Goal: Task Accomplishment & Management: Use online tool/utility

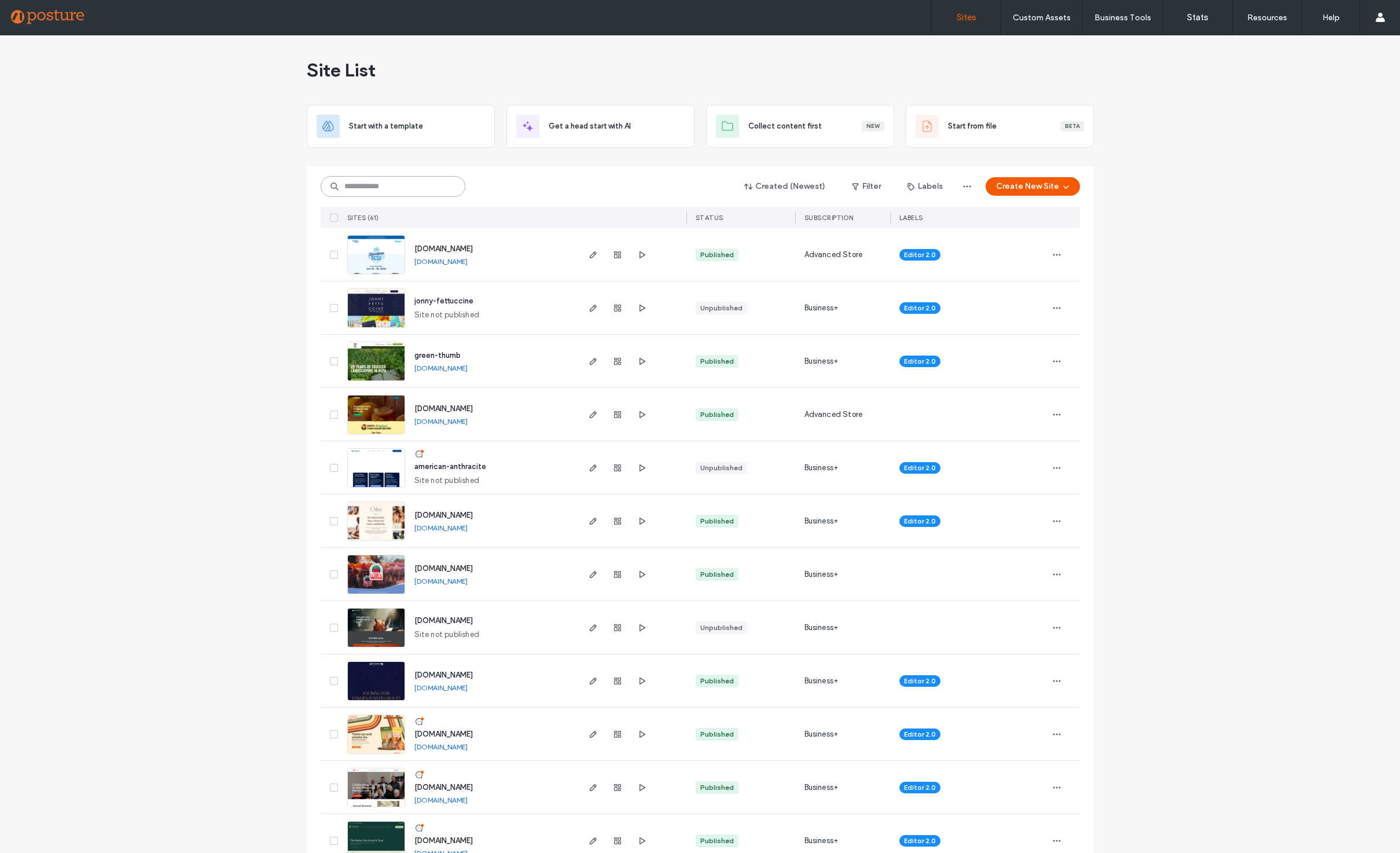
click at [368, 192] on input at bounding box center [393, 187] width 145 height 21
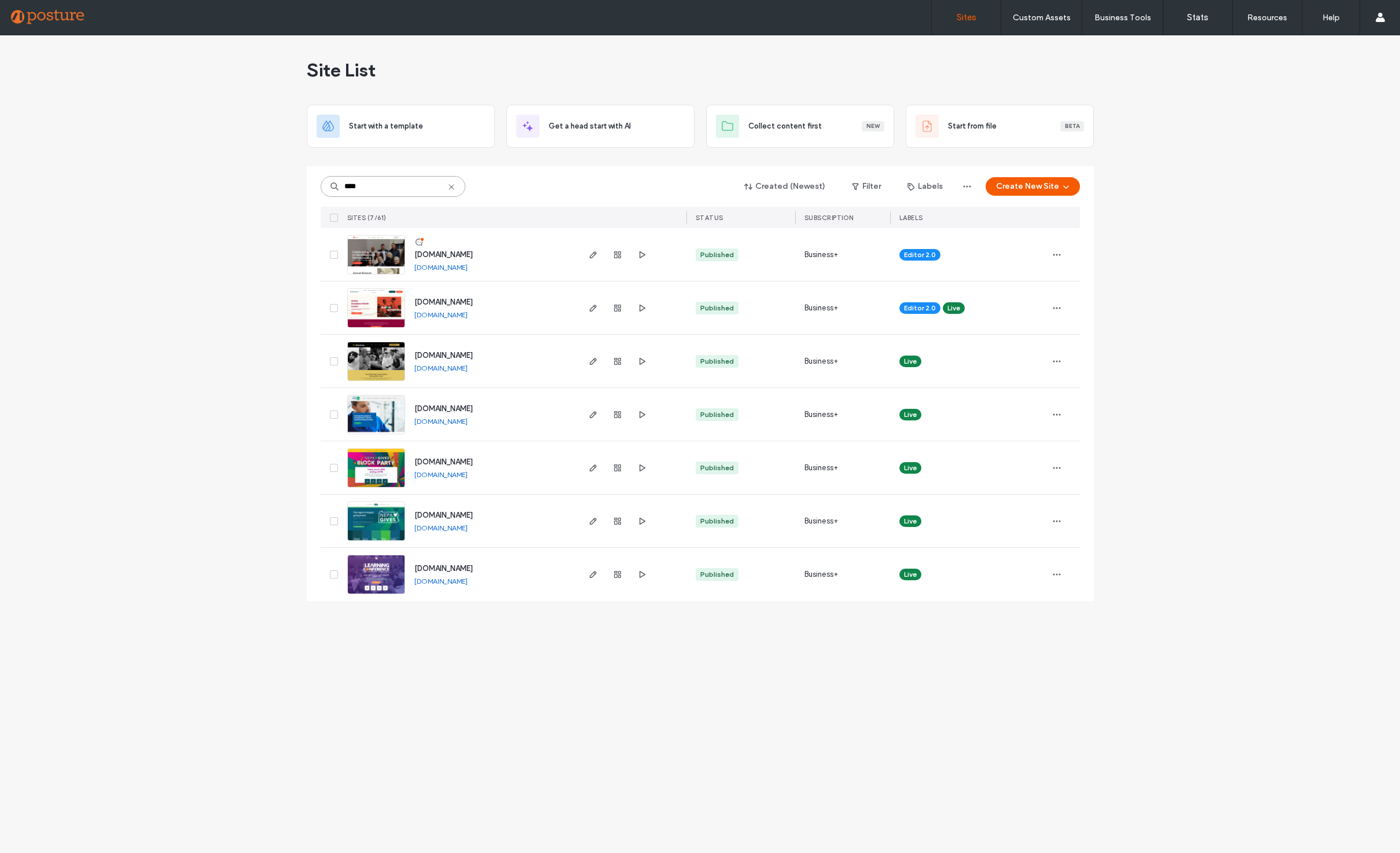
type input "****"
click at [465, 564] on span "[DOMAIN_NAME]" at bounding box center [444, 568] width 59 height 8
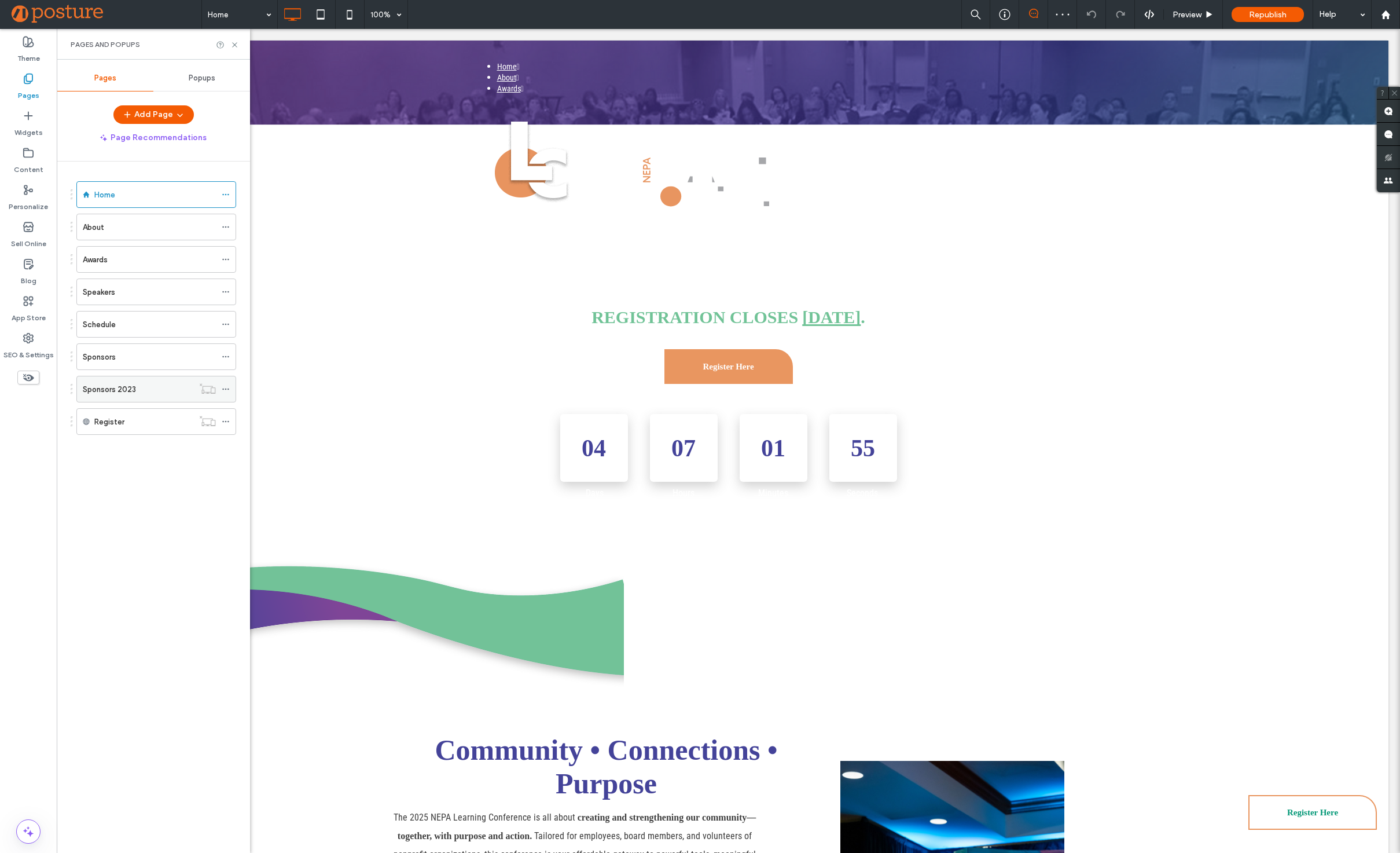
click at [145, 396] on div "Sponsors 2023" at bounding box center [138, 389] width 110 height 25
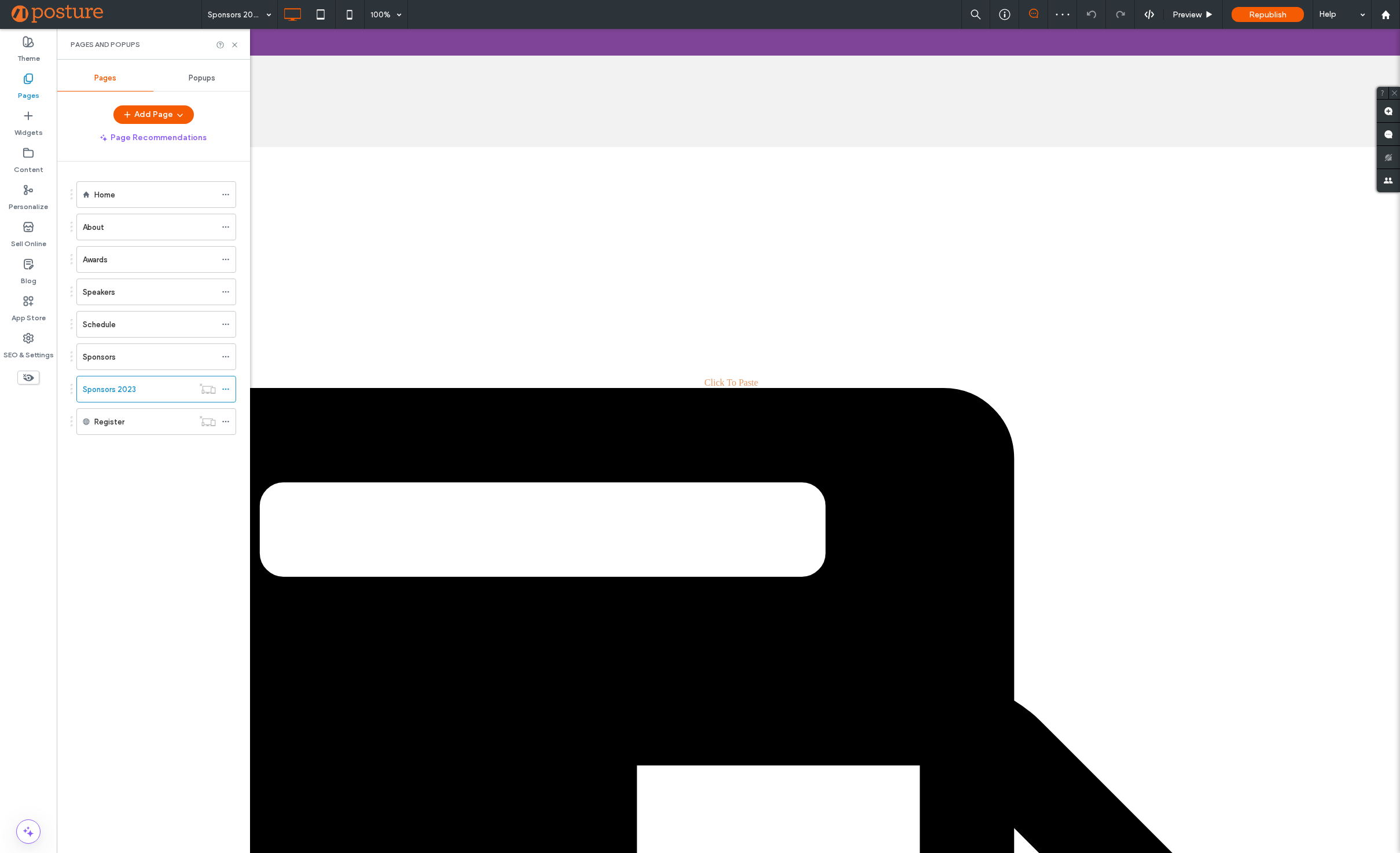
scroll to position [89, 0]
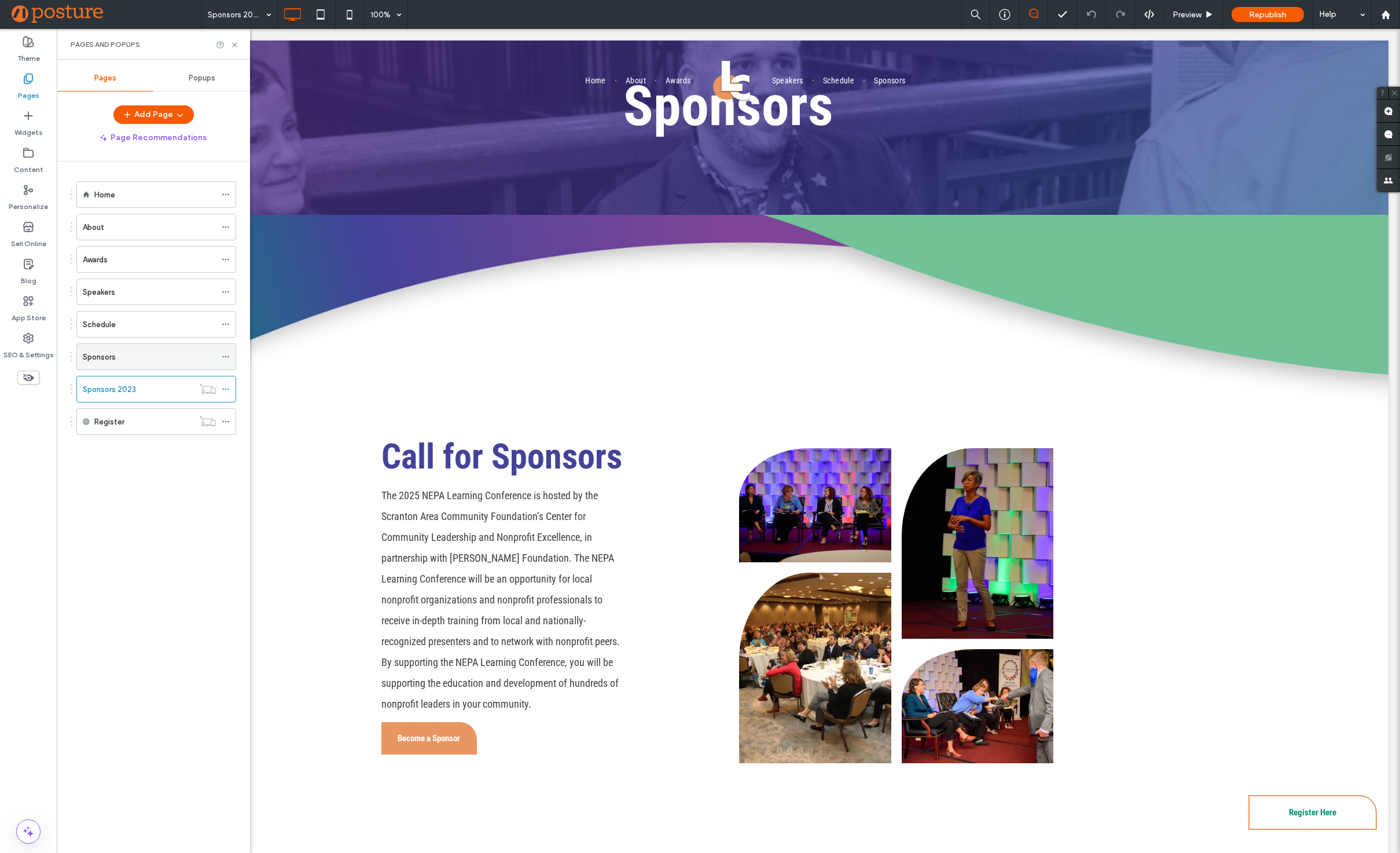
click at [129, 354] on div "Sponsors" at bounding box center [149, 357] width 133 height 12
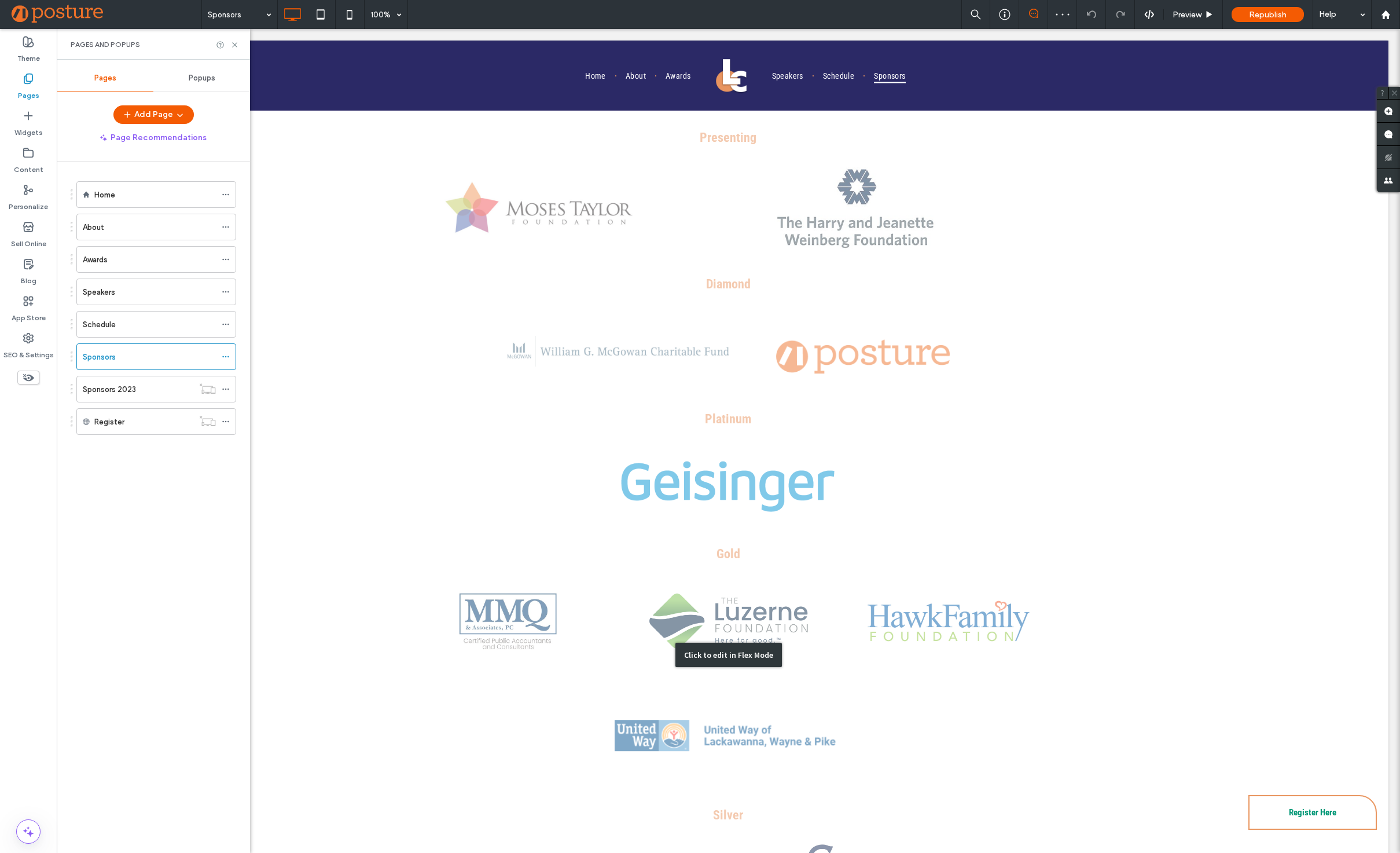
scroll to position [2631, 0]
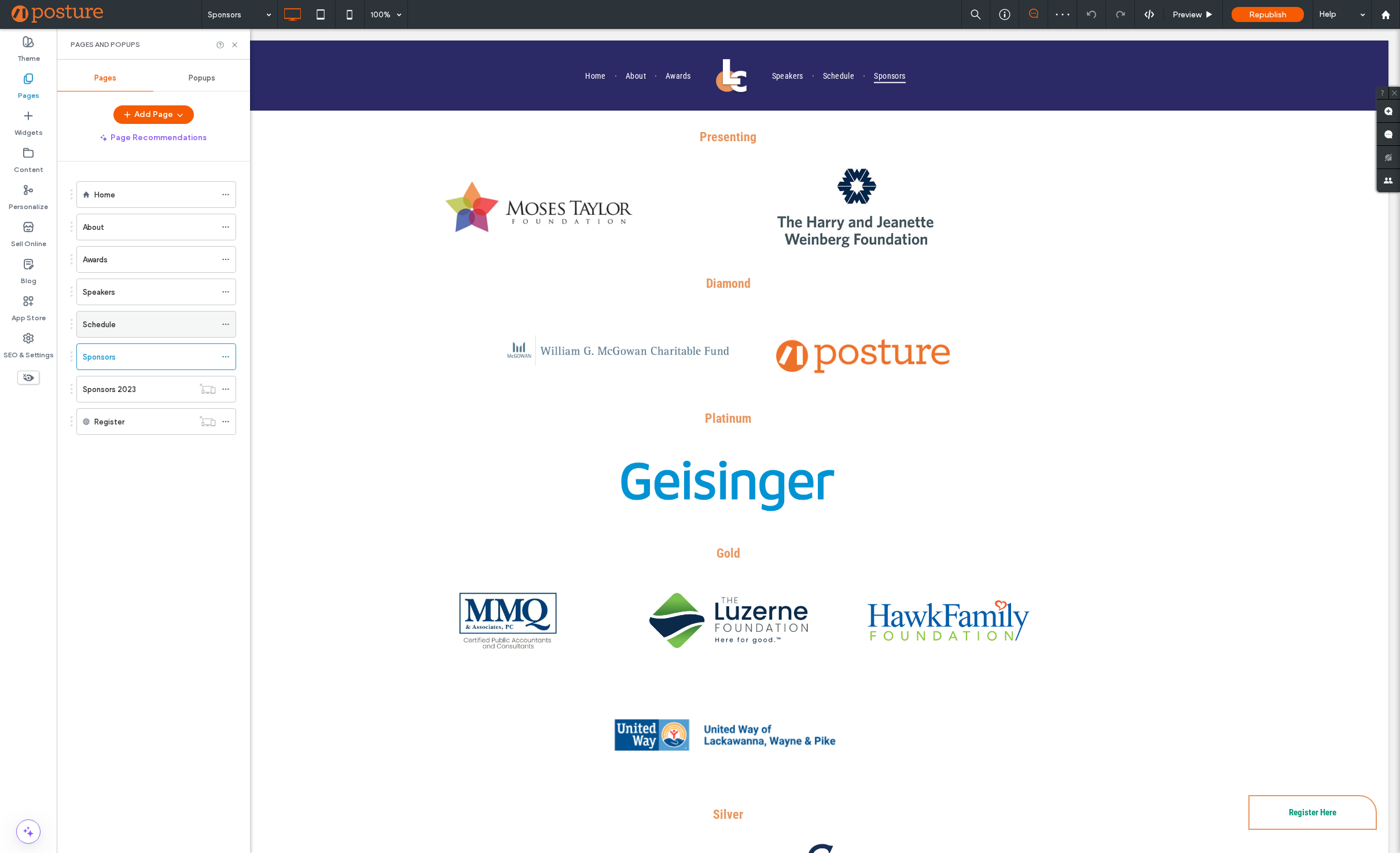
click at [162, 329] on div "Schedule" at bounding box center [149, 325] width 133 height 12
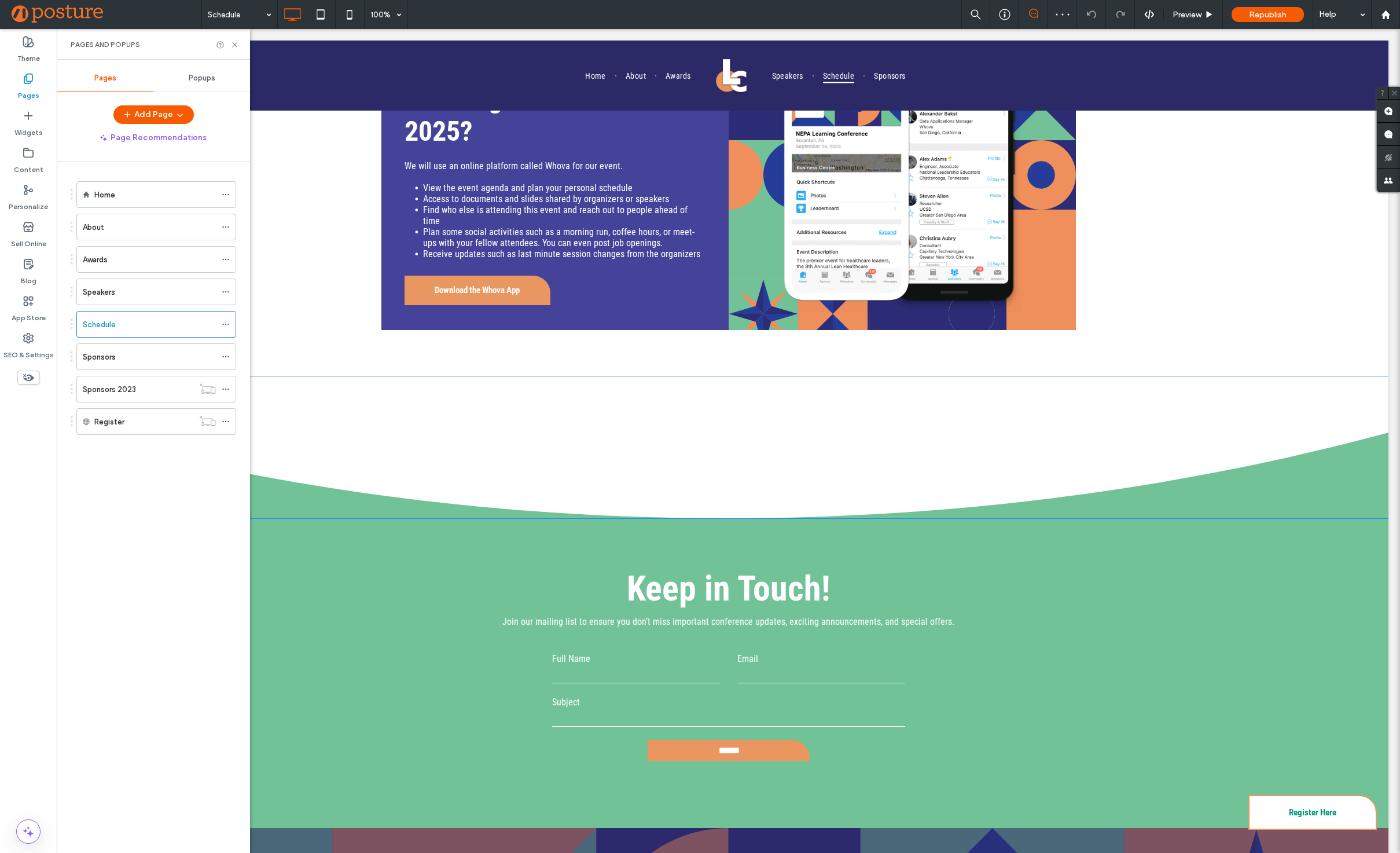
scroll to position [3200, 0]
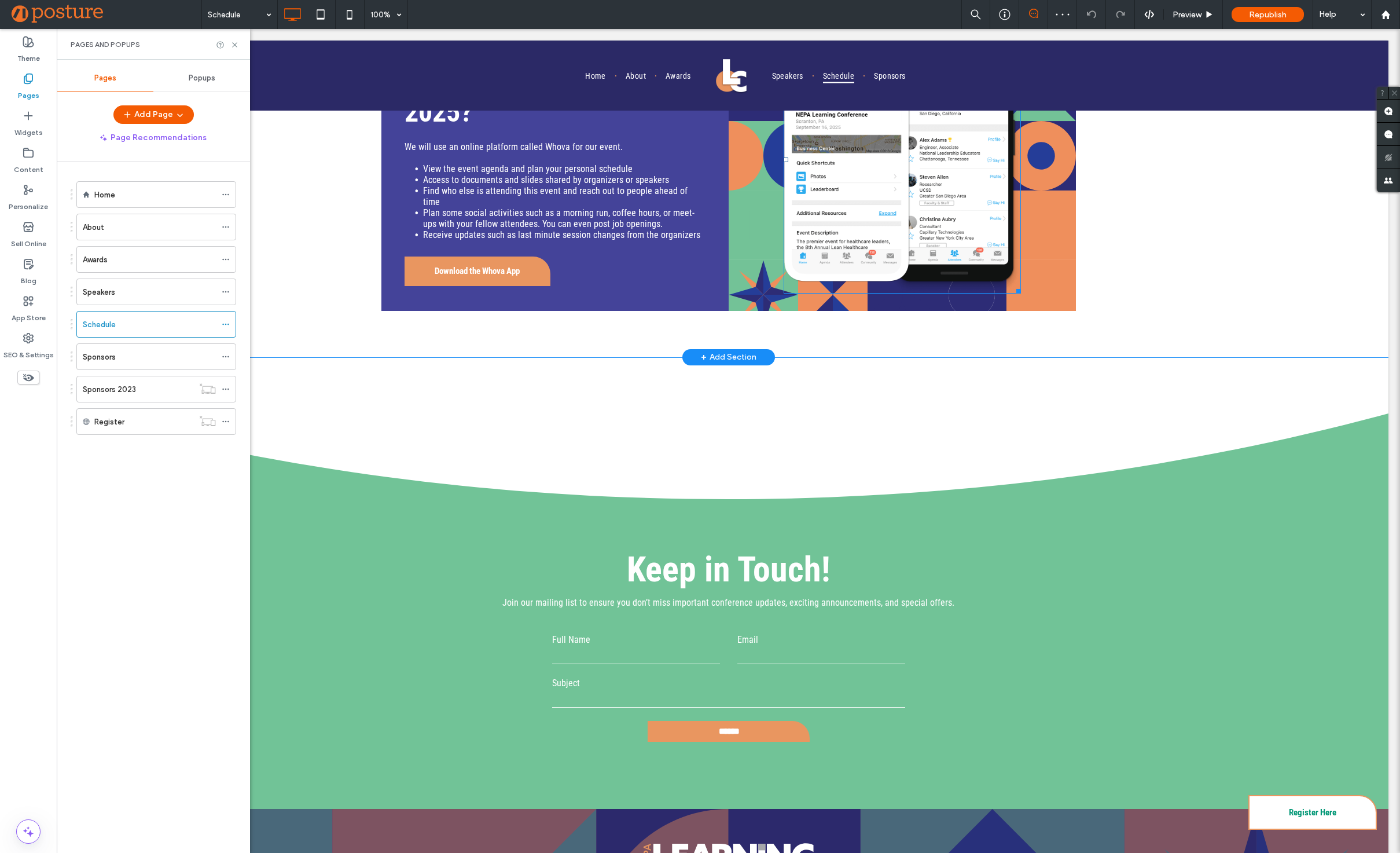
click at [889, 246] on img at bounding box center [902, 160] width 237 height 267
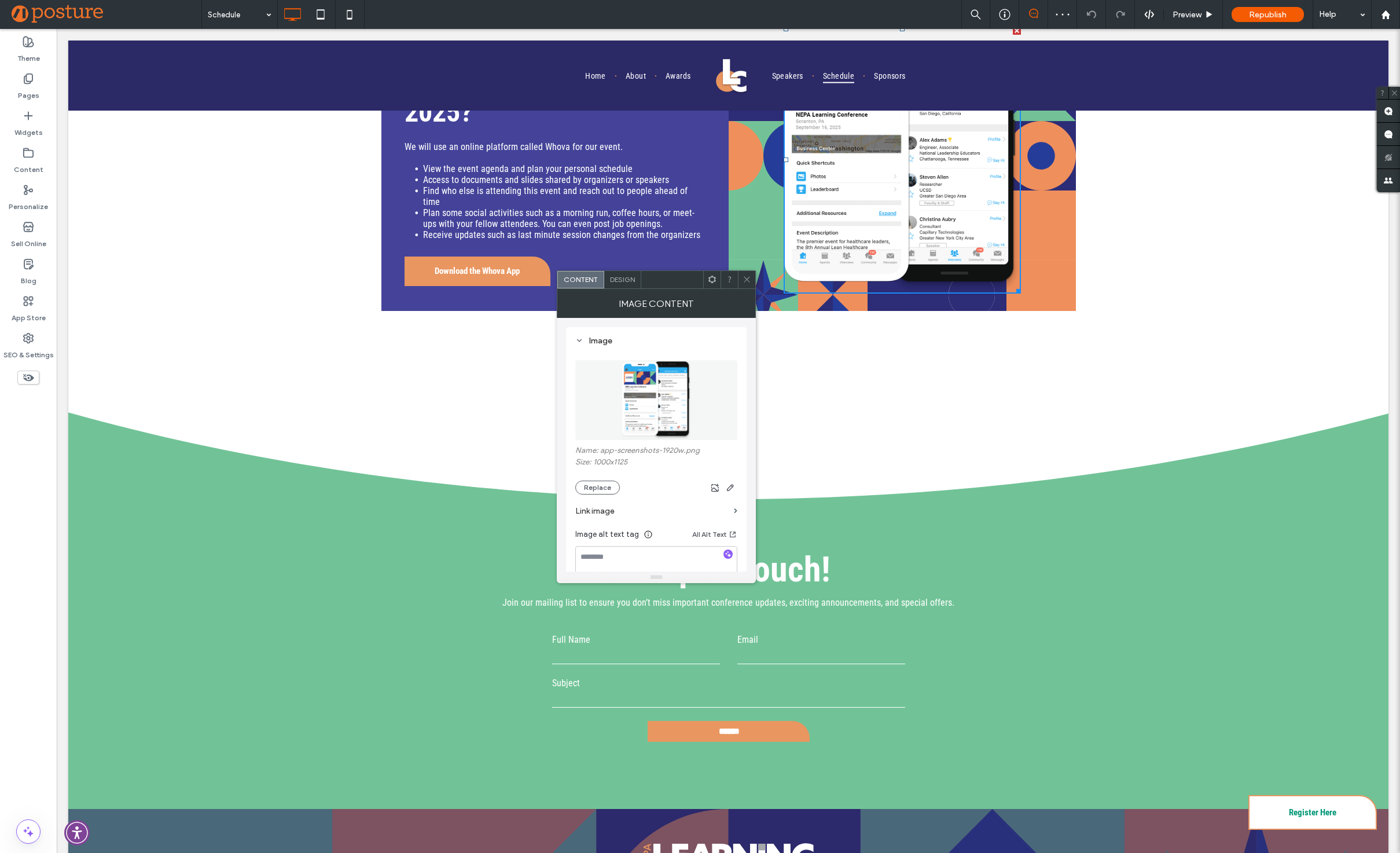
click at [656, 413] on img at bounding box center [657, 400] width 71 height 80
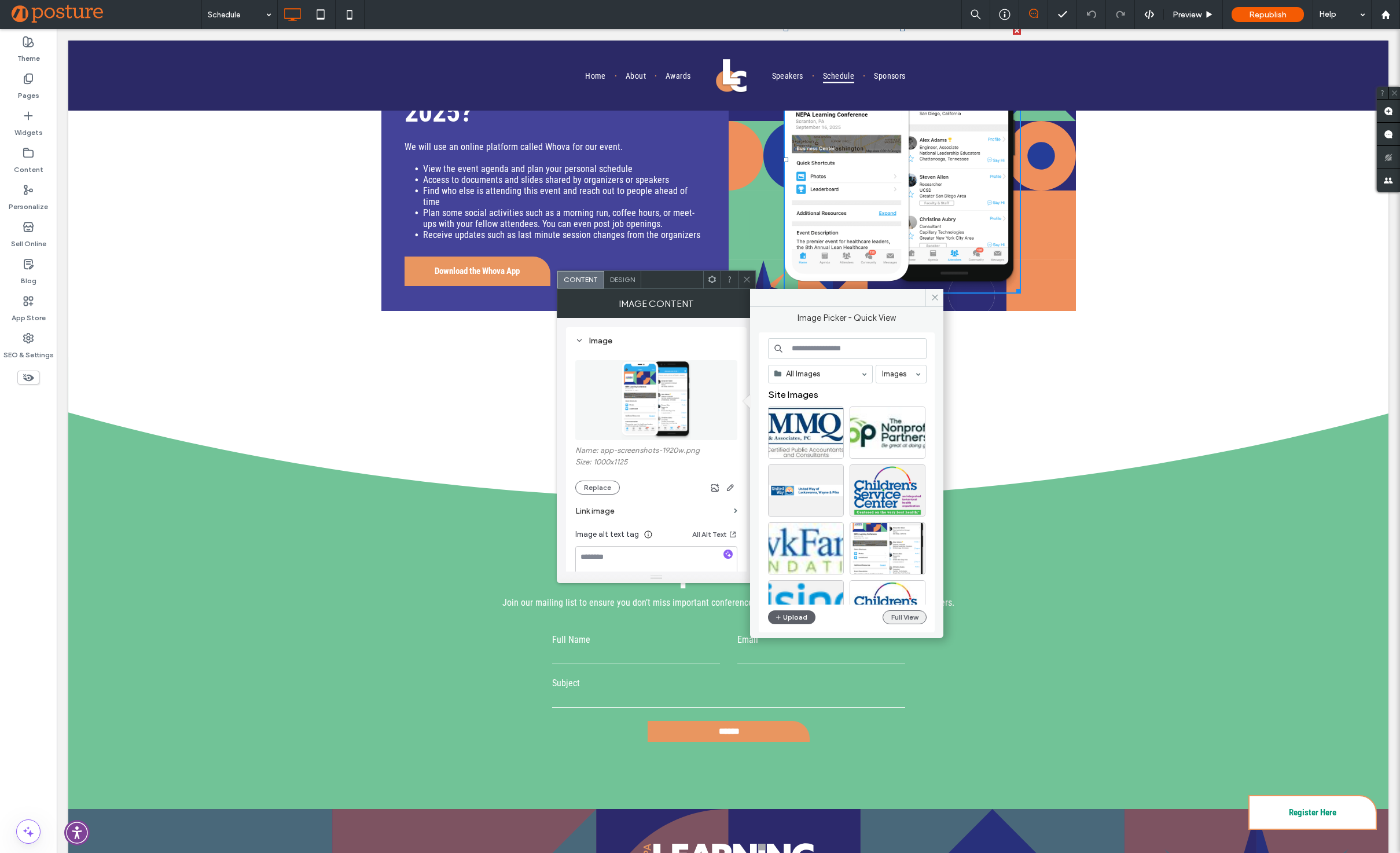
click at [892, 619] on button "Full View" at bounding box center [905, 617] width 44 height 14
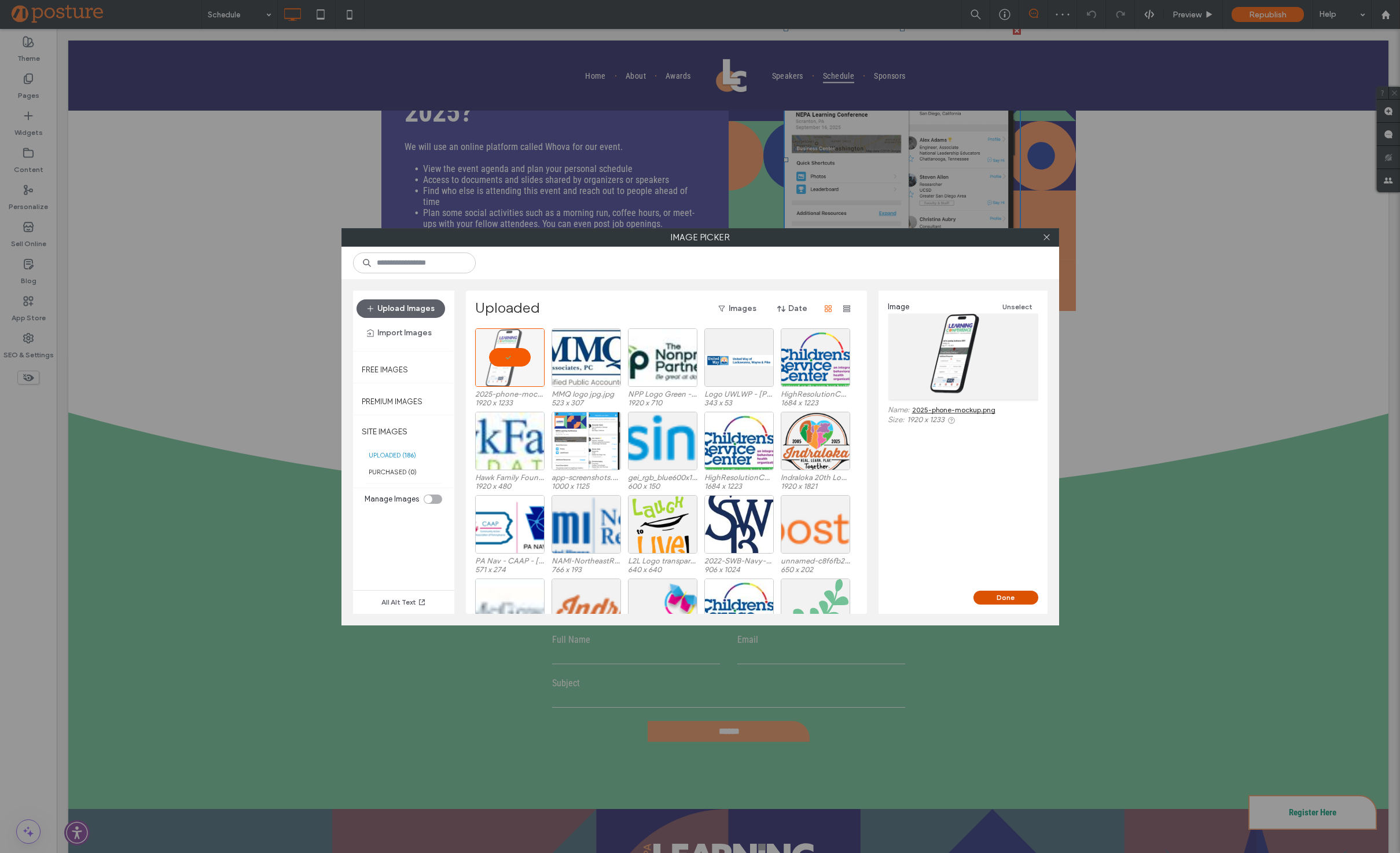
click at [1005, 594] on button "Done" at bounding box center [1005, 597] width 65 height 14
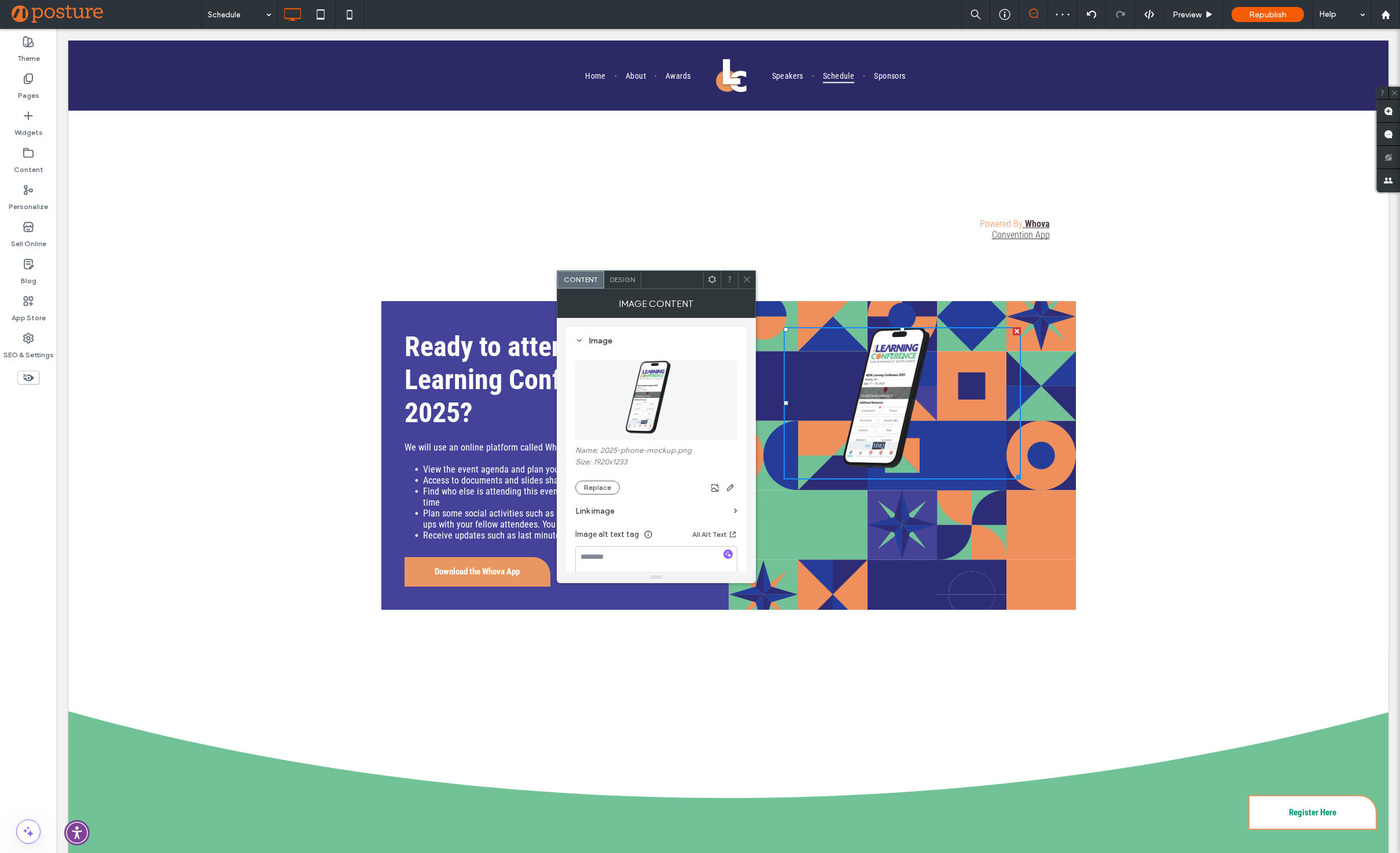
scroll to position [2890, 0]
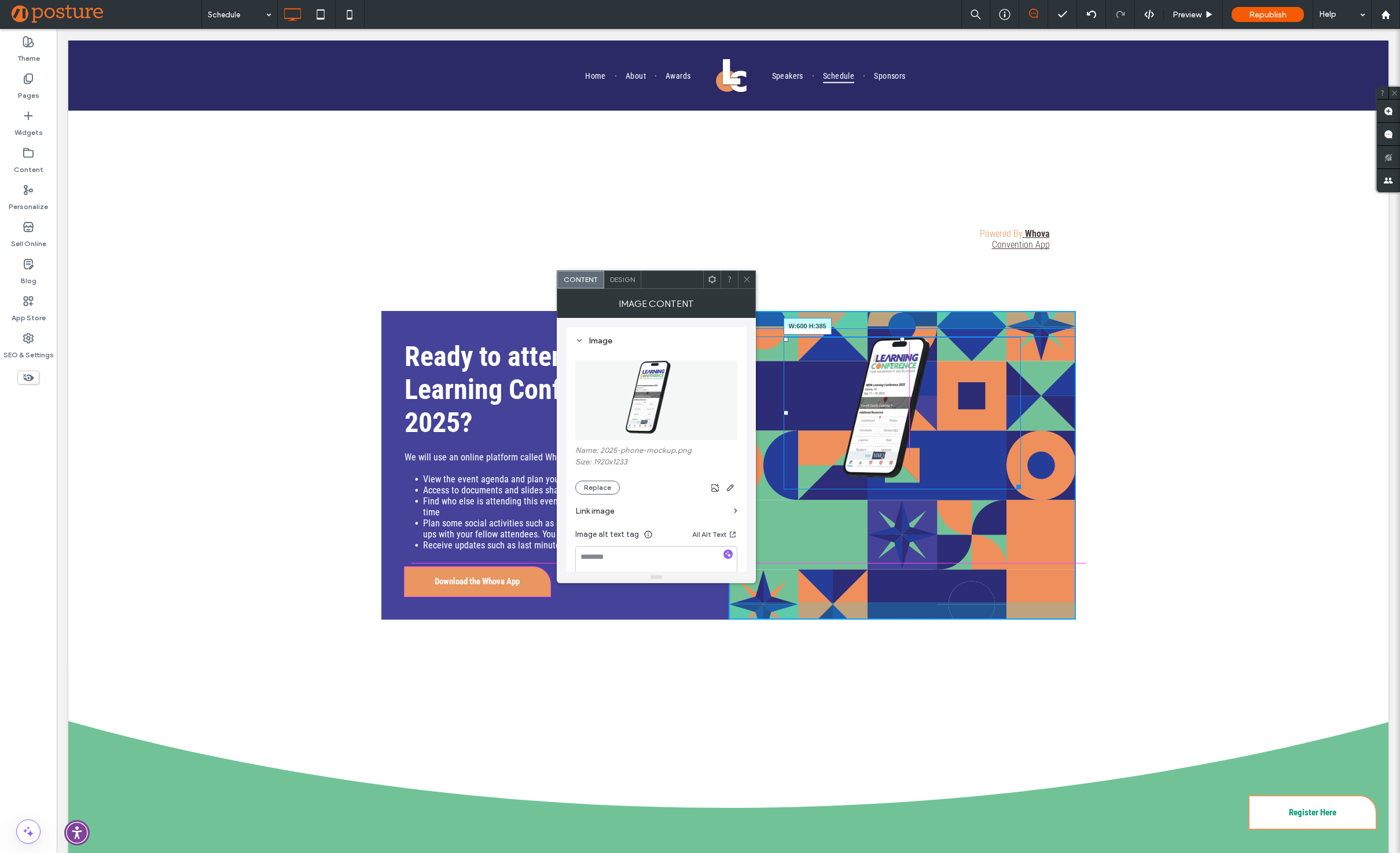
drag, startPoint x: 1012, startPoint y: 485, endPoint x: 1079, endPoint y: 594, distance: 127.9
click at [1079, 594] on div "Ready to attend the NEPA Learning Conference 2025? We will use an online platfo…" at bounding box center [728, 465] width 1320 height 401
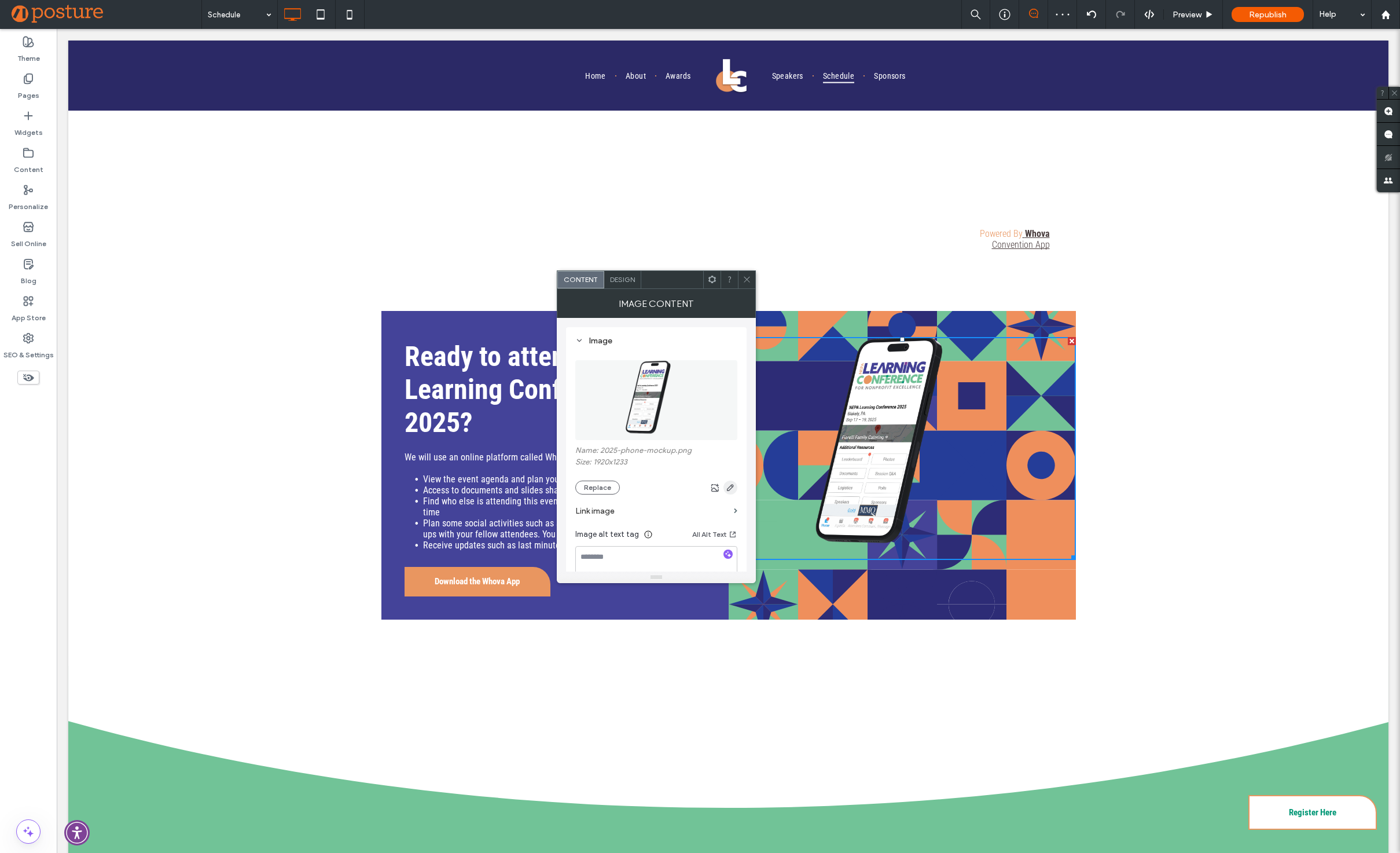
click at [733, 488] on icon "button" at bounding box center [730, 487] width 9 height 9
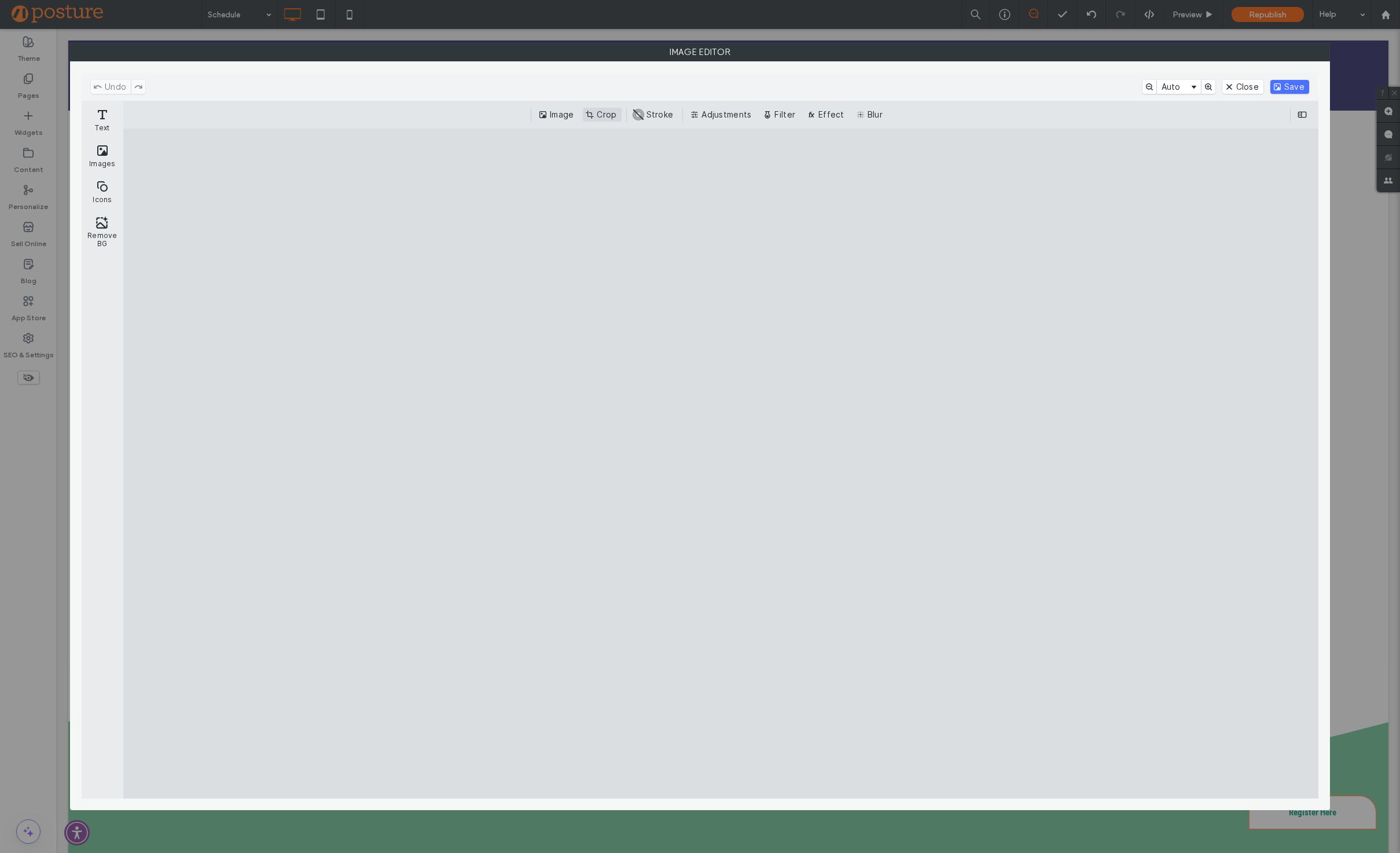
click at [612, 108] on button "Crop" at bounding box center [602, 114] width 38 height 14
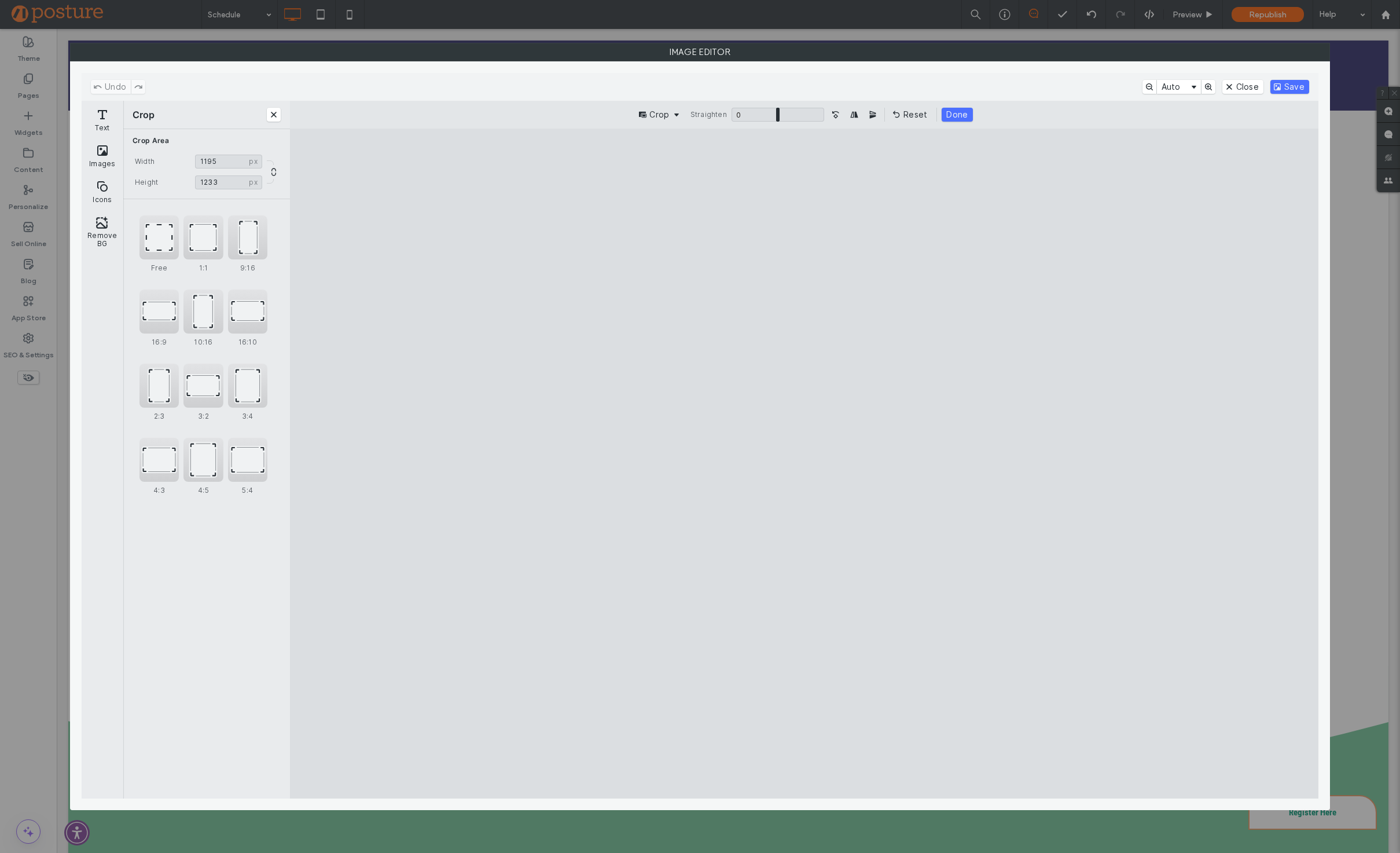
drag, startPoint x: 1224, startPoint y: 462, endPoint x: 908, endPoint y: 420, distance: 318.8
click at [804, 464] on cesdk-canvas "Editor canvas" at bounding box center [804, 464] width 0 height 0
drag, startPoint x: 547, startPoint y: 468, endPoint x: 745, endPoint y: 500, distance: 200.6
click at [804, 464] on cesdk-canvas "Editor canvas" at bounding box center [804, 464] width 0 height 0
type input "***"
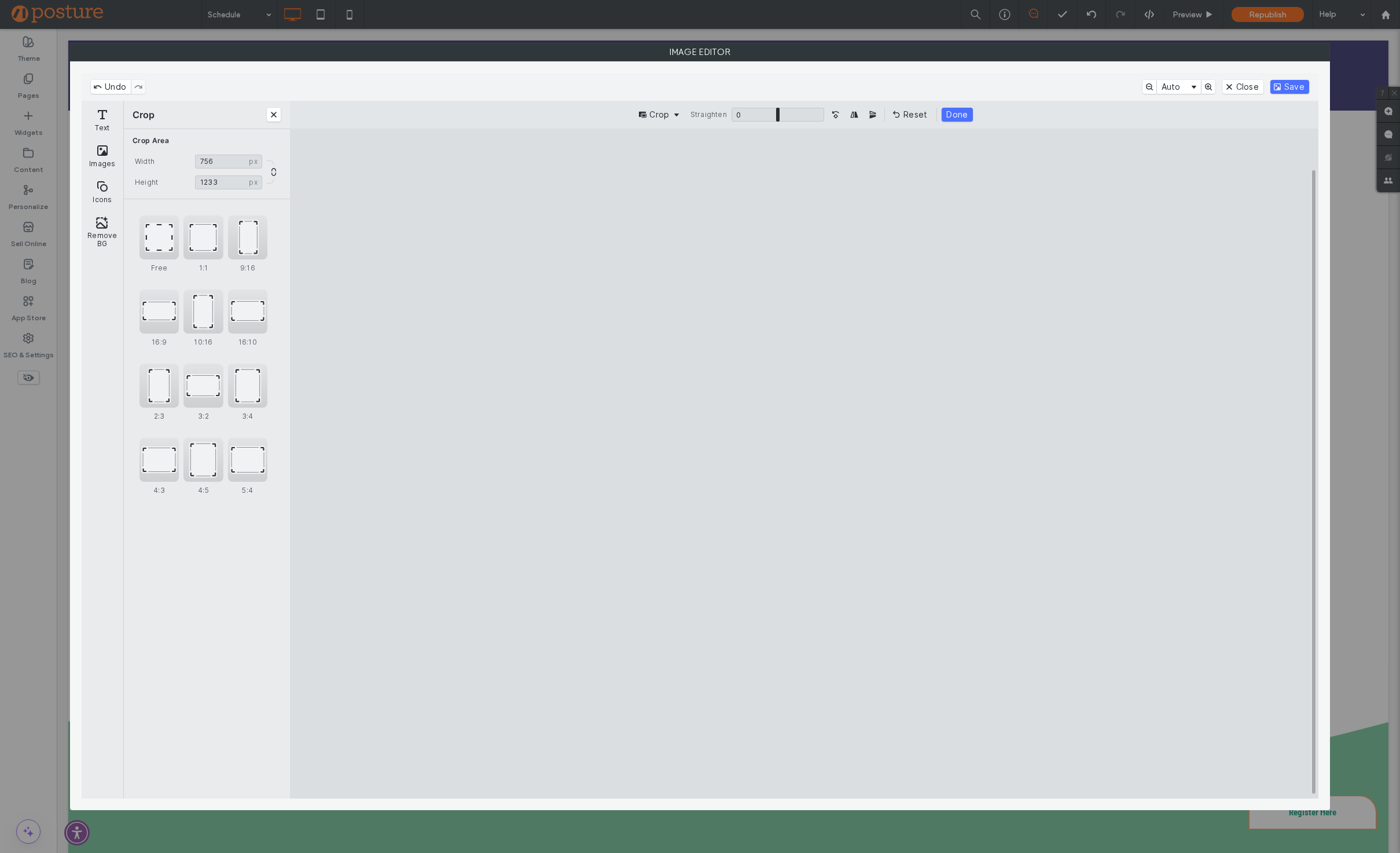
drag, startPoint x: 964, startPoint y: 464, endPoint x: 971, endPoint y: 464, distance: 7.0
click at [804, 464] on cesdk-canvas "Editor canvas" at bounding box center [804, 464] width 0 height 0
click at [1317, 82] on div "Undo Auto Close Save" at bounding box center [700, 87] width 1237 height 28
click at [1299, 83] on button "Save" at bounding box center [1290, 86] width 39 height 14
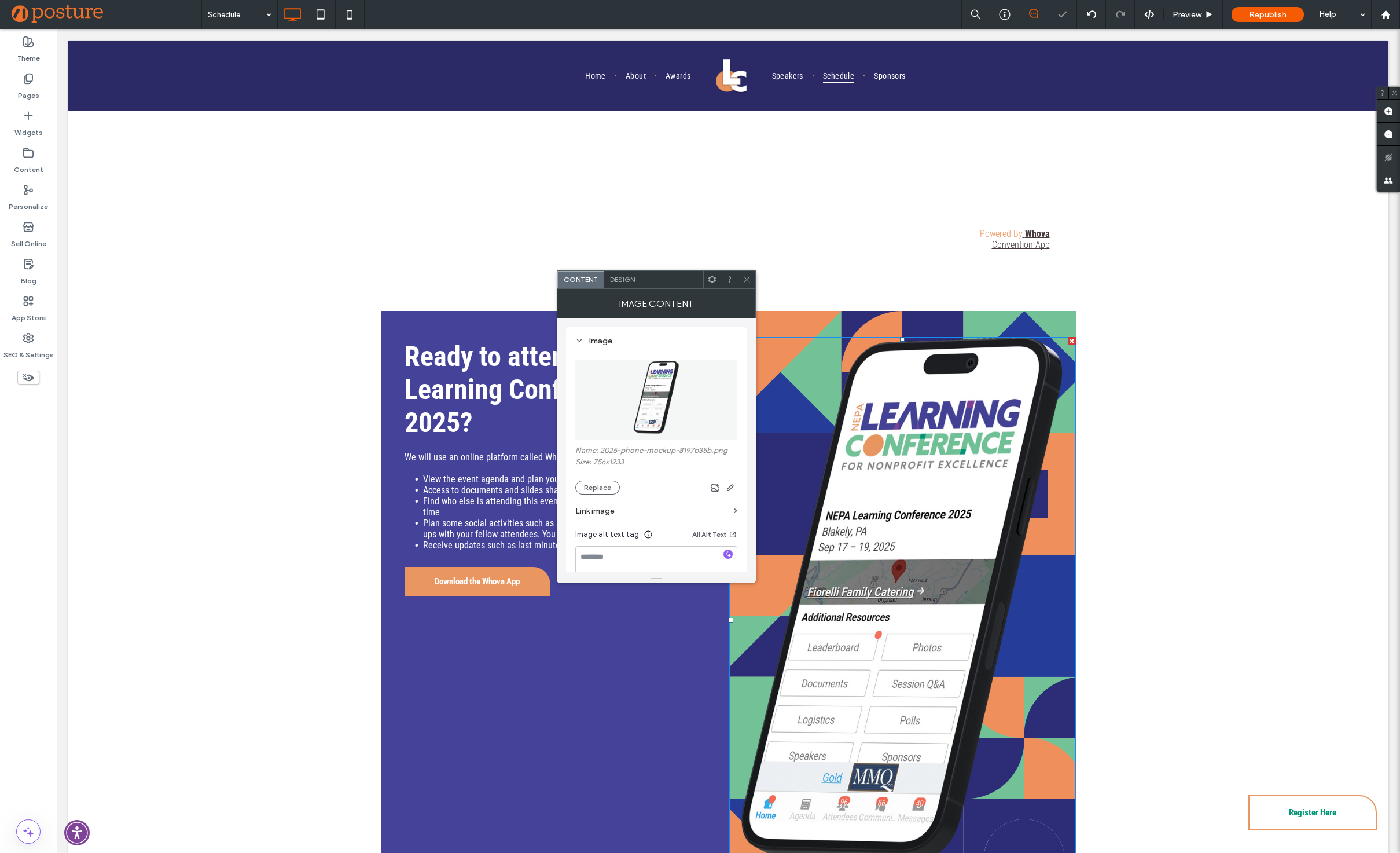
click at [745, 280] on icon at bounding box center [747, 280] width 8 height 8
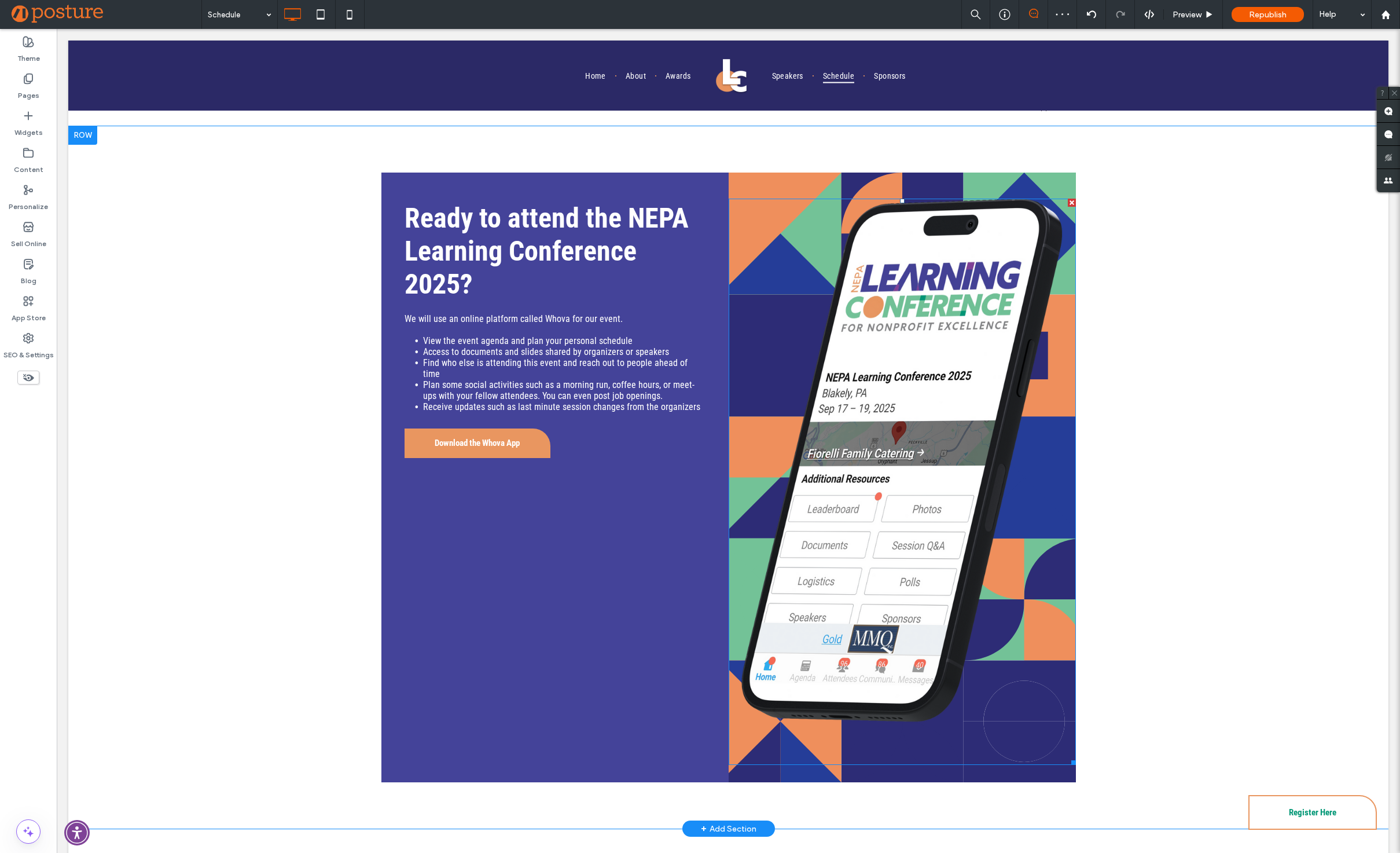
scroll to position [3130, 0]
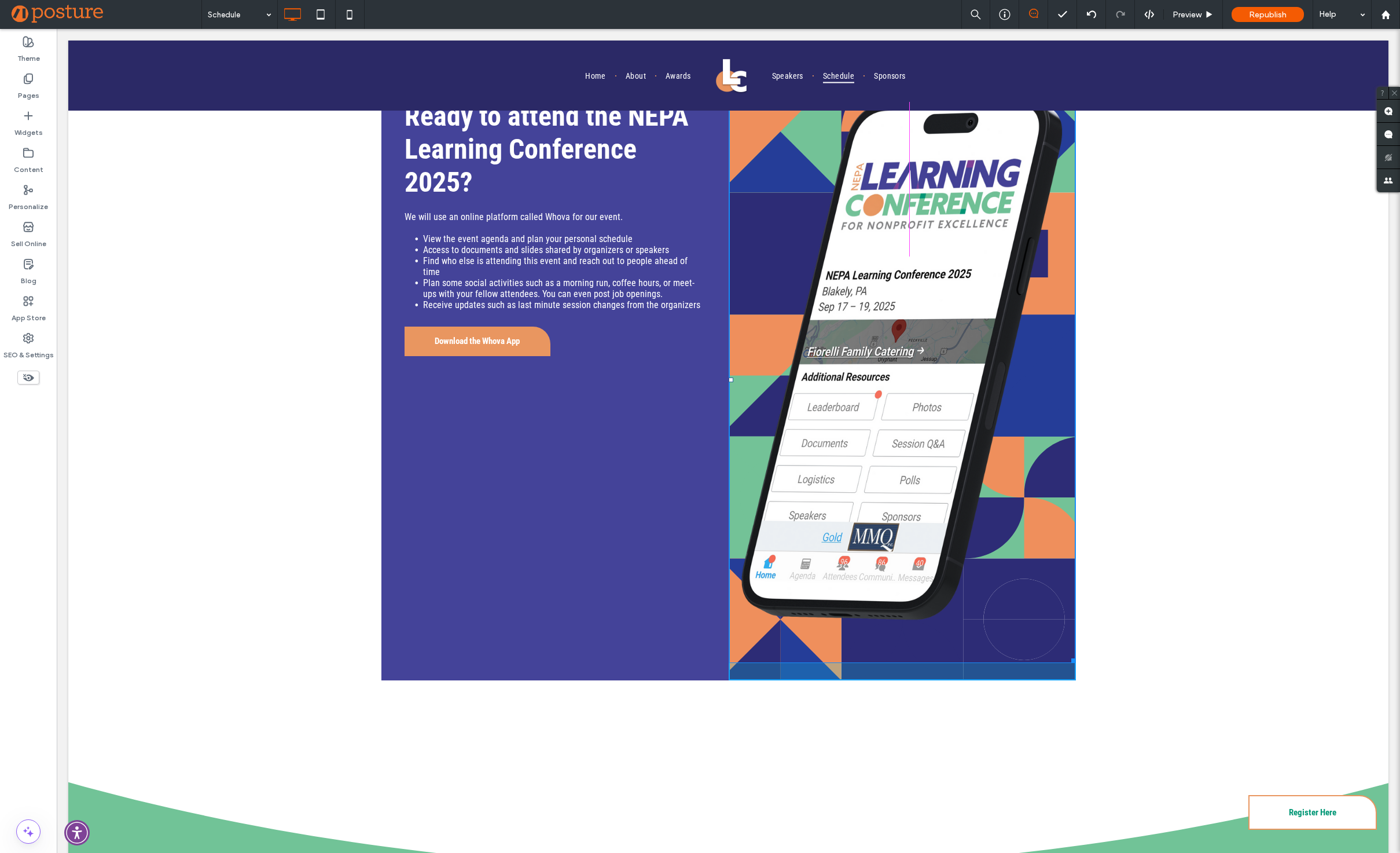
drag, startPoint x: 1069, startPoint y: 656, endPoint x: 979, endPoint y: 390, distance: 280.8
click at [979, 390] on div "Ready to attend the NEPA Learning Conference 2025? We will use an online platfo…" at bounding box center [728, 375] width 1320 height 703
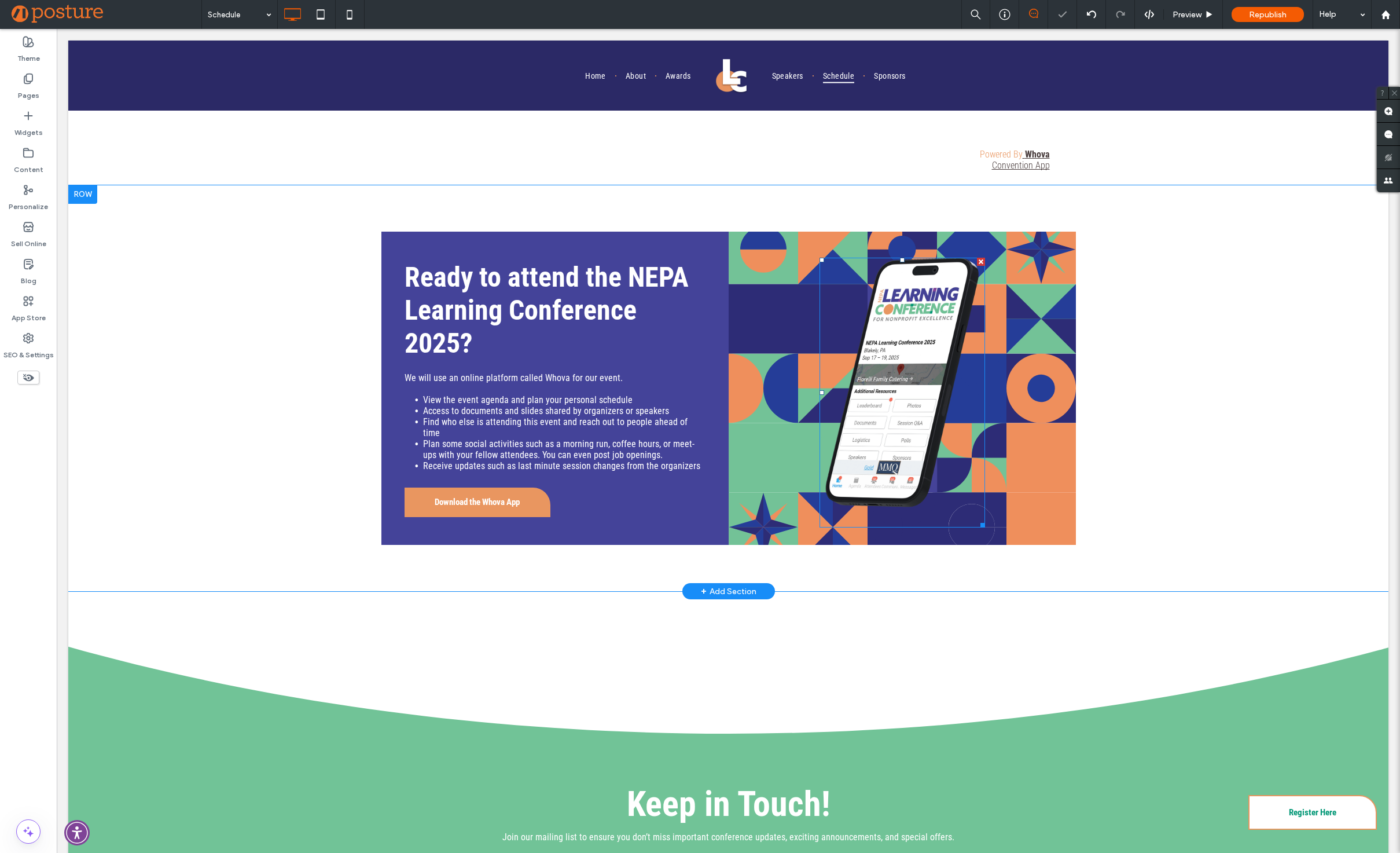
scroll to position [2968, 0]
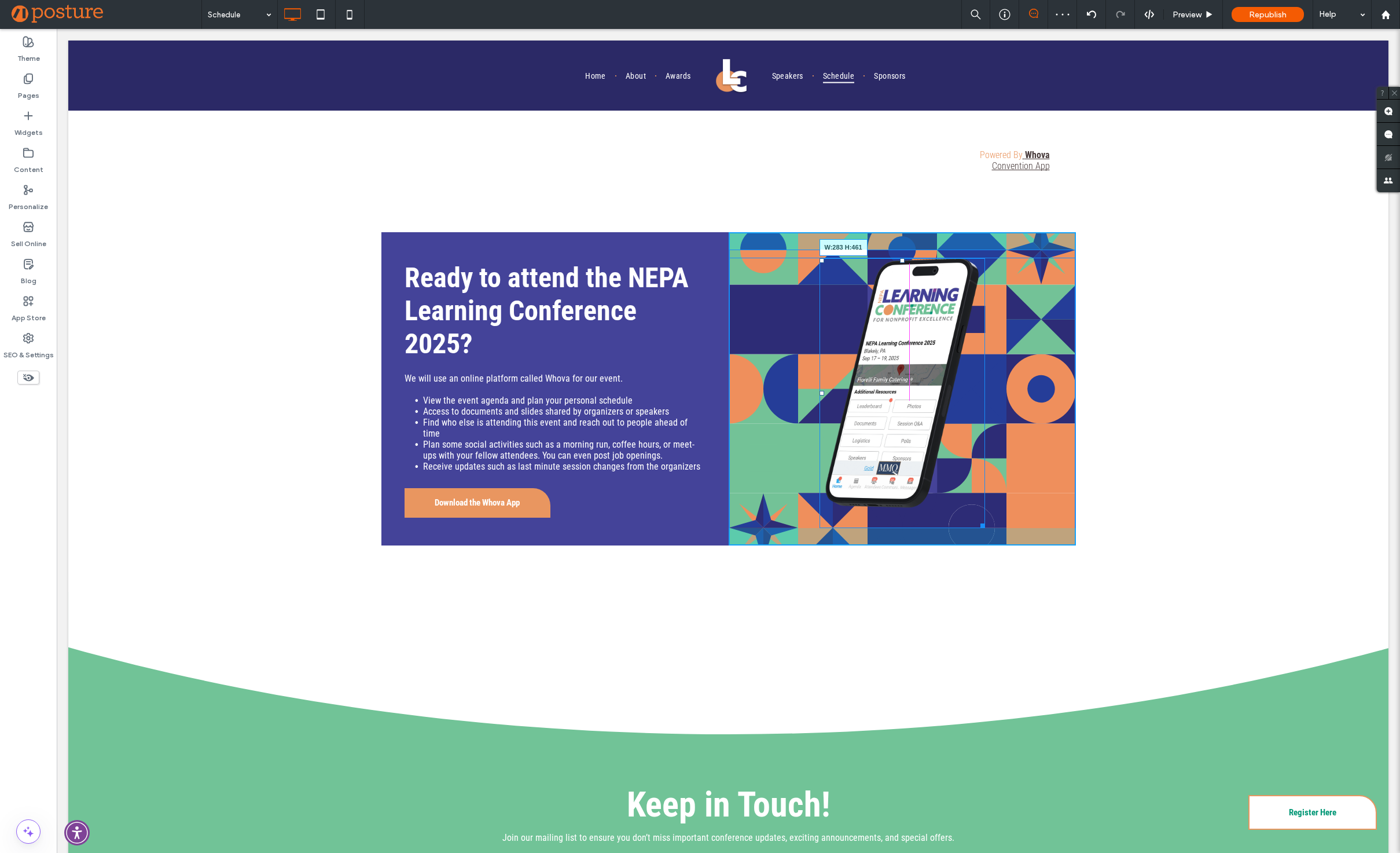
click at [976, 519] on div at bounding box center [981, 523] width 8 height 8
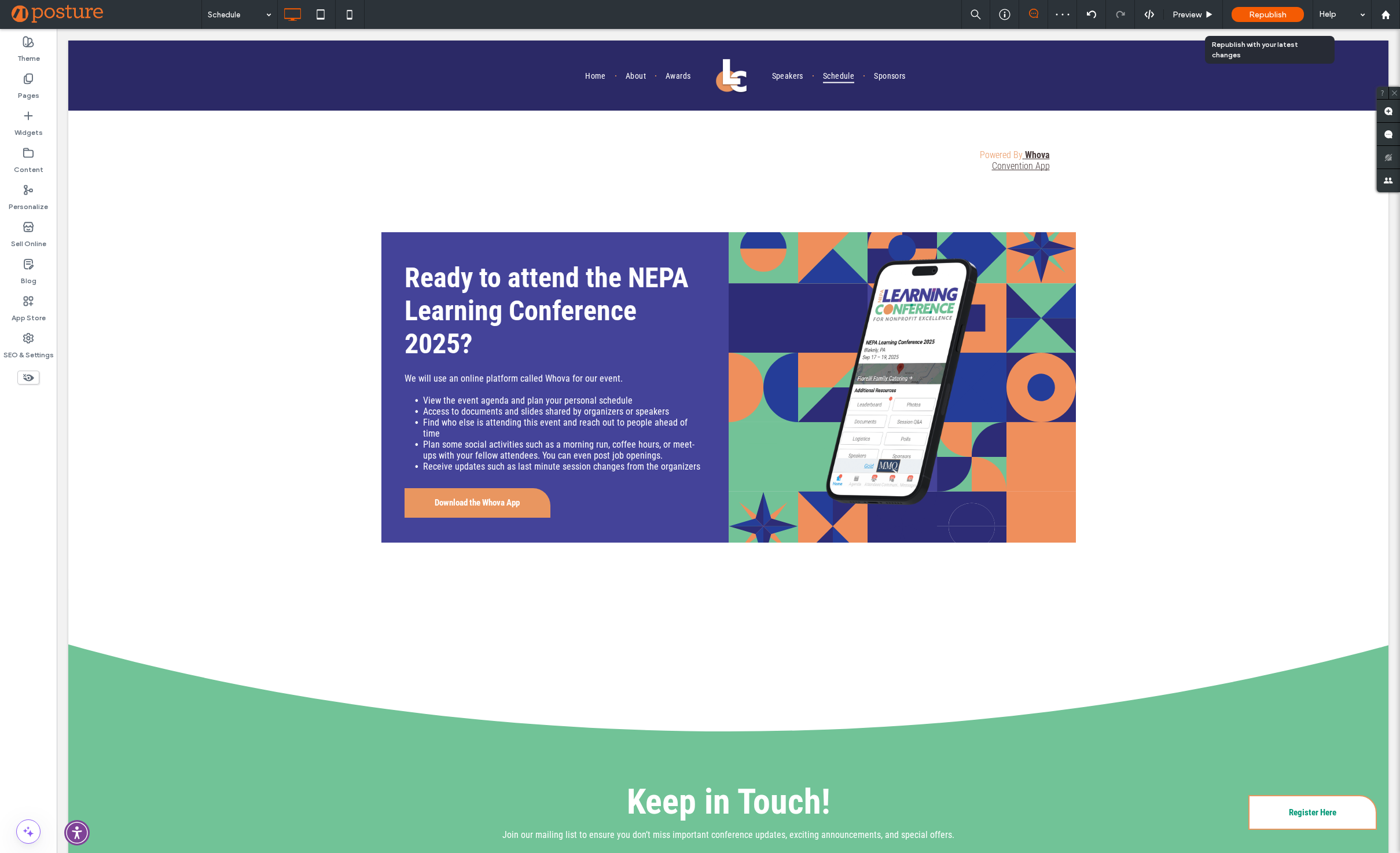
click at [1244, 15] on div "Republish" at bounding box center [1268, 14] width 72 height 15
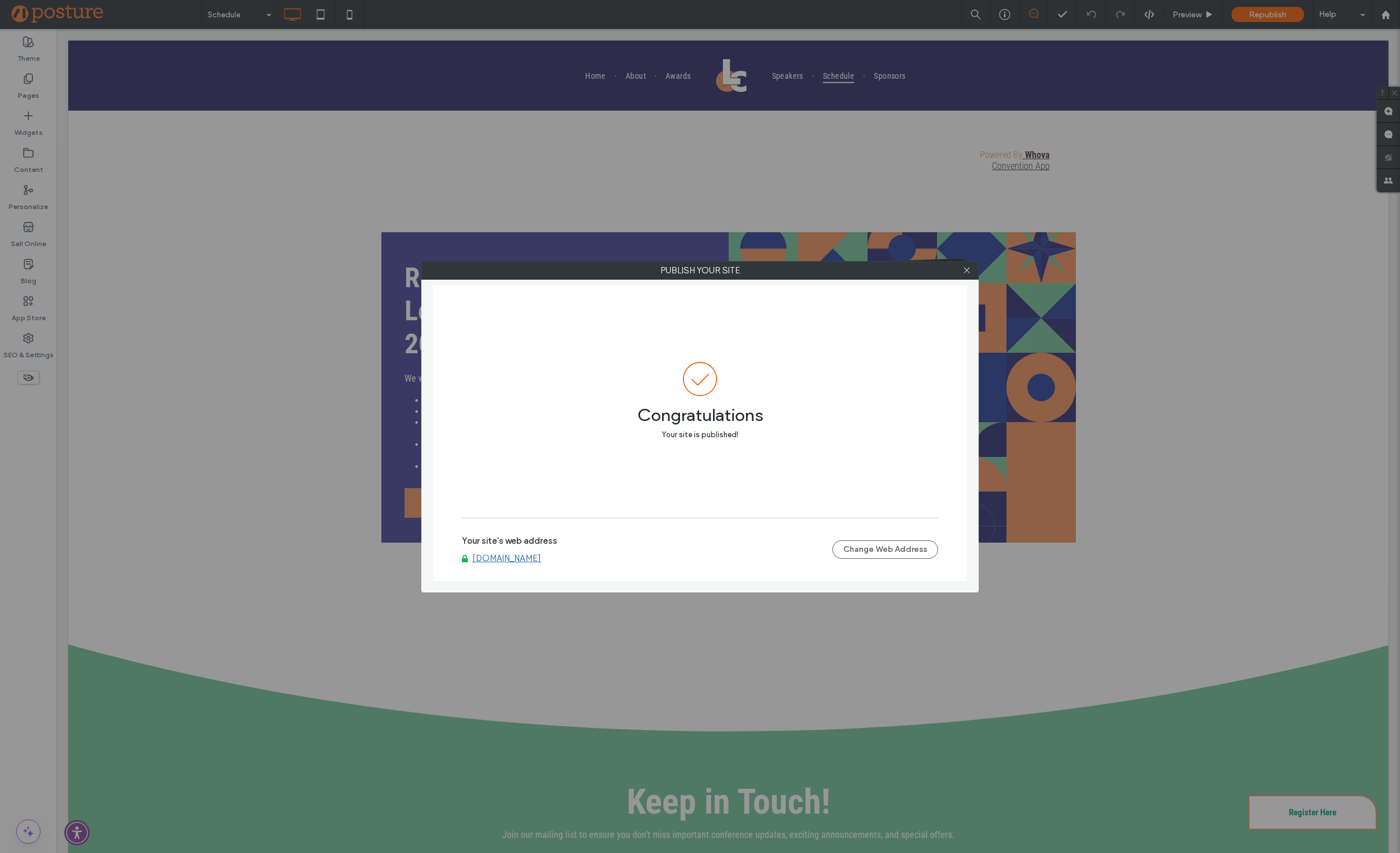
click at [960, 278] on div "Publish your site" at bounding box center [700, 270] width 558 height 19
click at [963, 273] on icon at bounding box center [967, 270] width 8 height 8
